Goal: Task Accomplishment & Management: Manage account settings

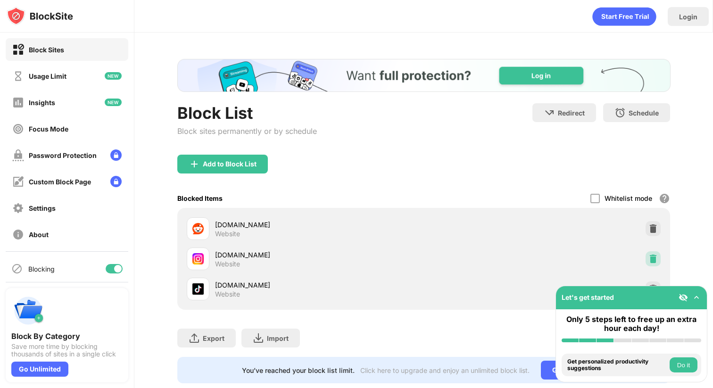
click at [652, 259] on img at bounding box center [652, 258] width 9 height 9
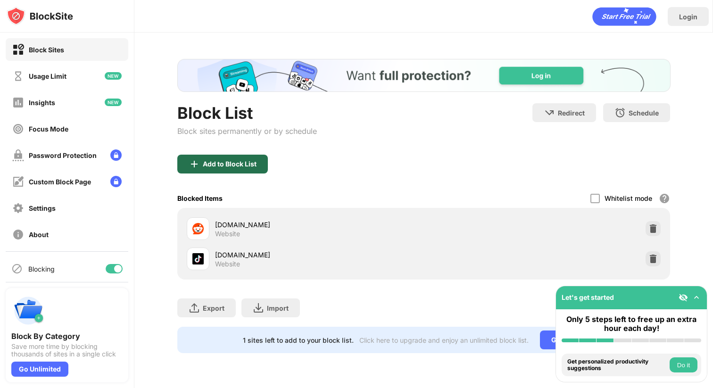
click at [241, 165] on div "Add to Block List" at bounding box center [230, 164] width 54 height 8
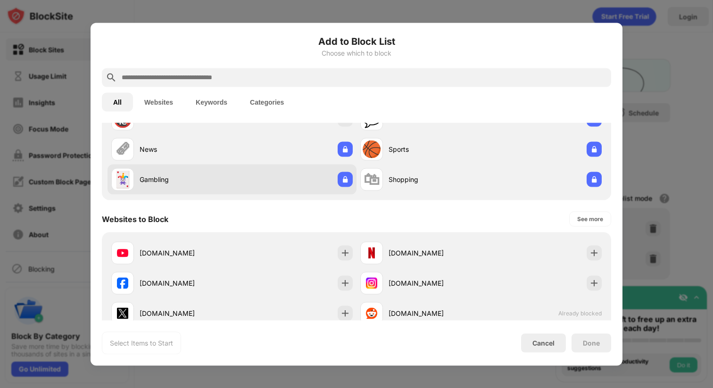
scroll to position [169, 0]
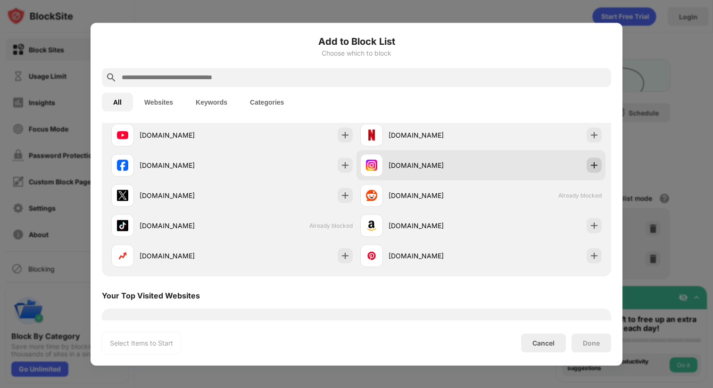
click at [594, 167] on img at bounding box center [593, 164] width 9 height 9
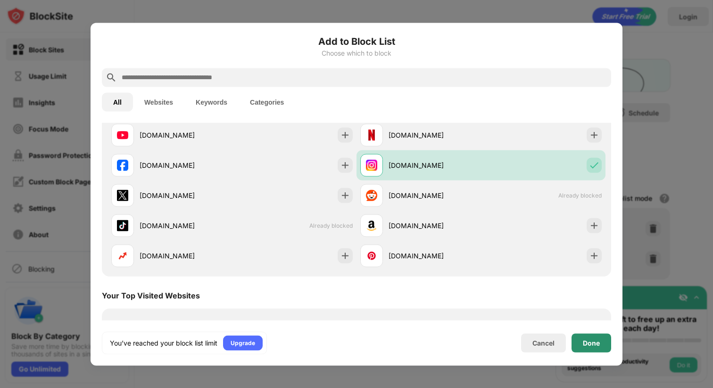
click at [597, 338] on div "Done" at bounding box center [591, 342] width 40 height 19
